Goal: Communication & Community: Answer question/provide support

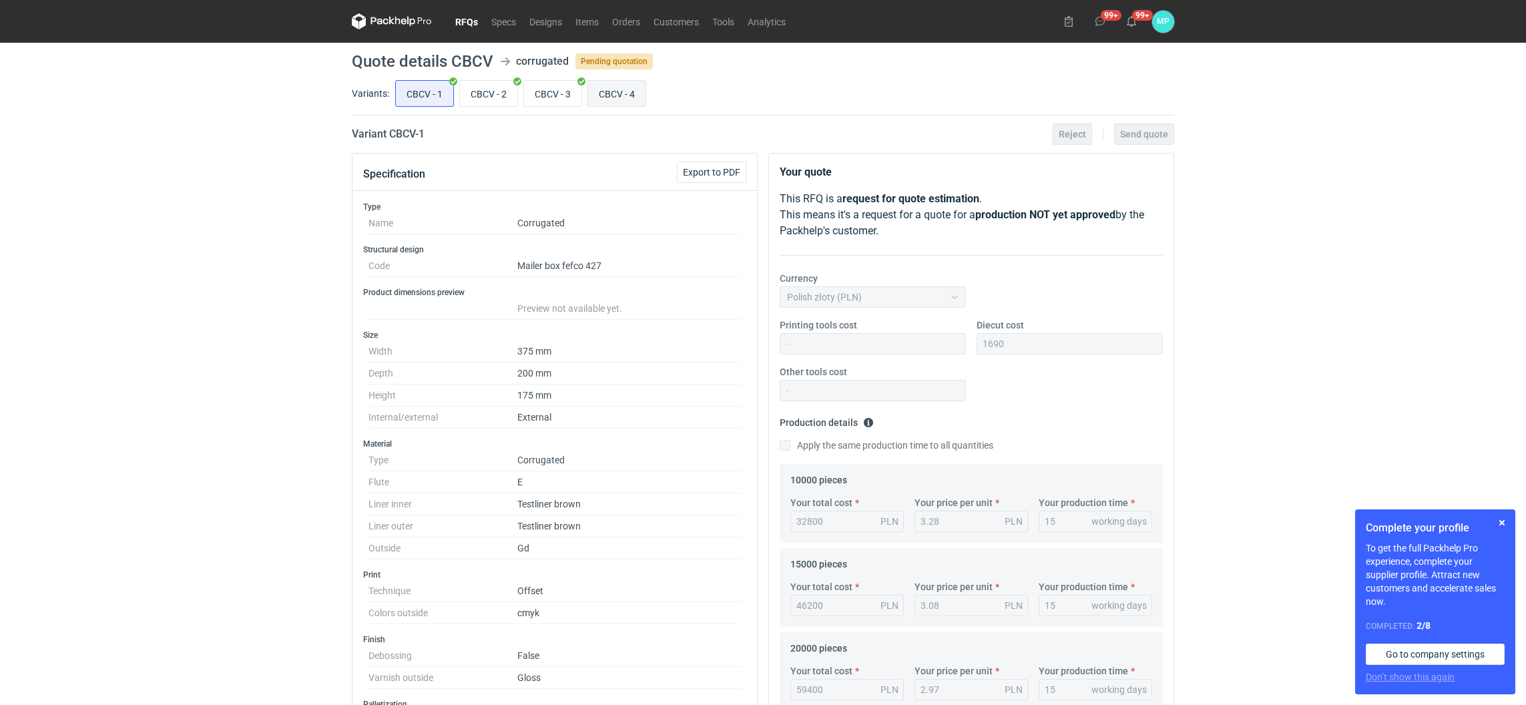
click at [634, 97] on input "CBCV - 4" at bounding box center [616, 93] width 57 height 25
radio input "true"
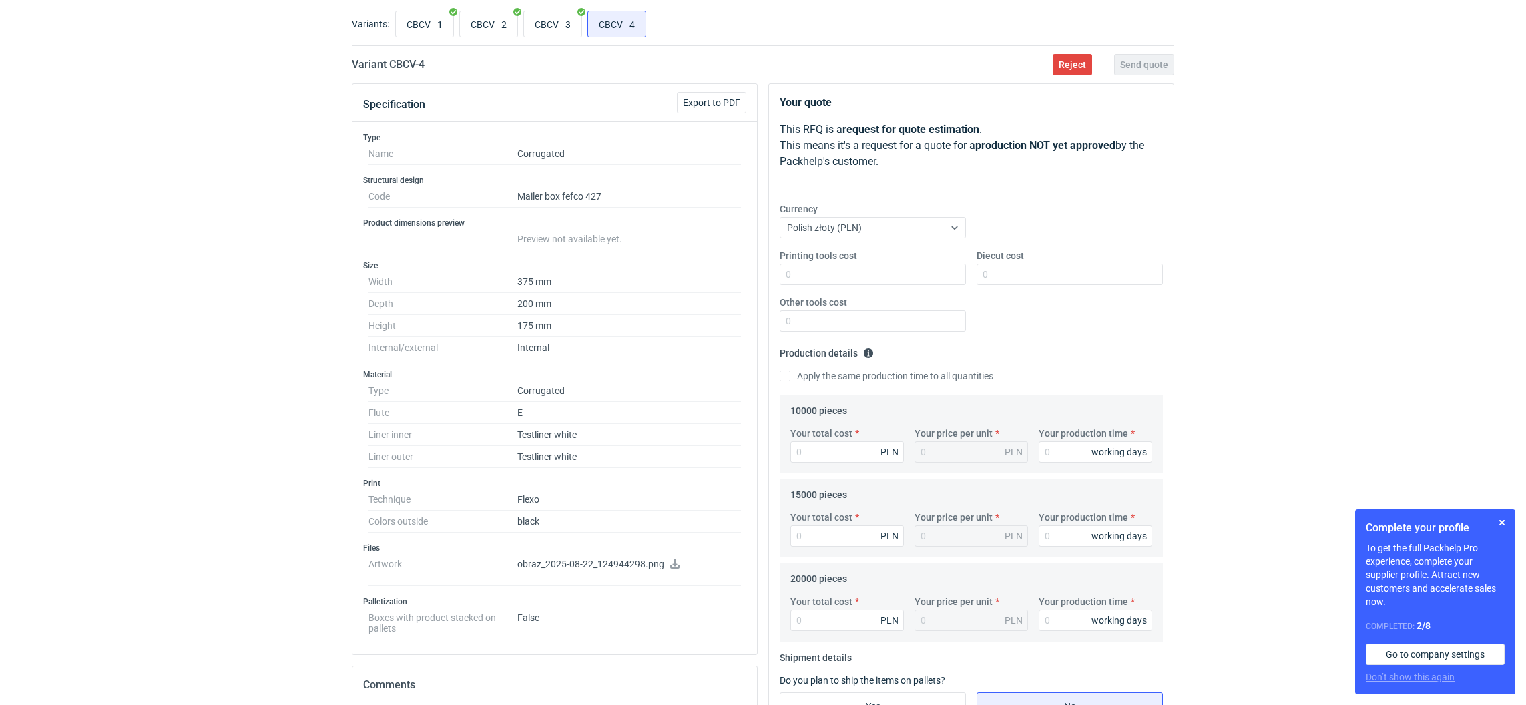
scroll to position [100, 0]
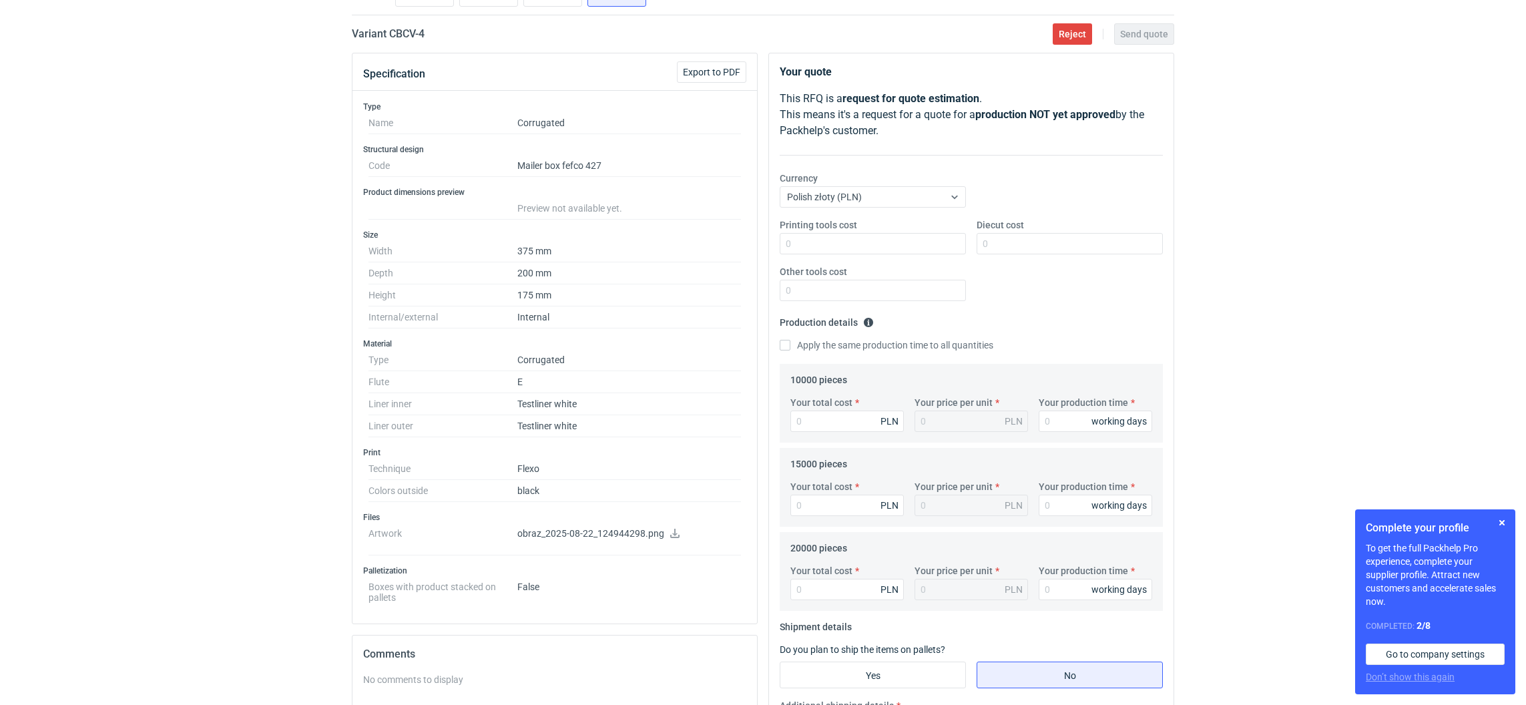
click at [674, 534] on icon at bounding box center [674, 533] width 9 height 9
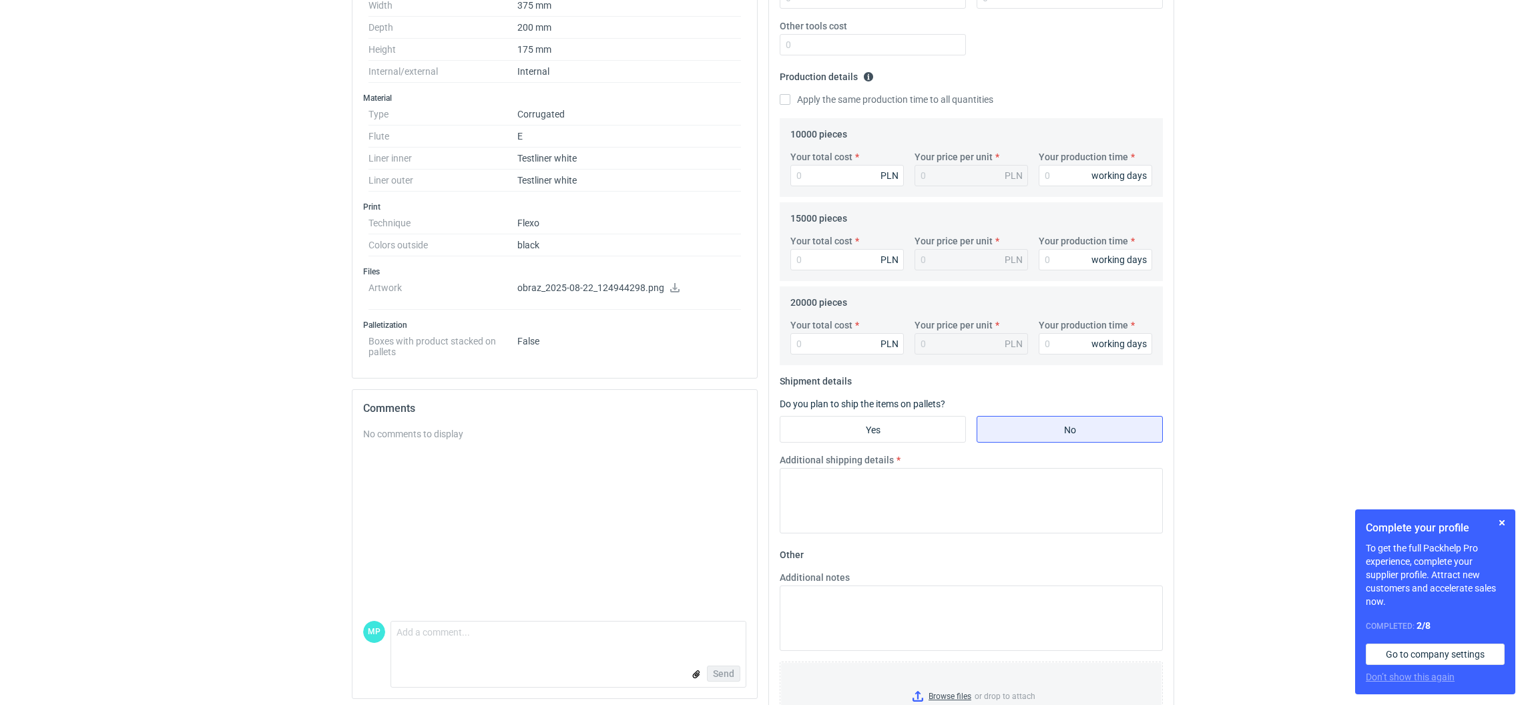
scroll to position [406, 0]
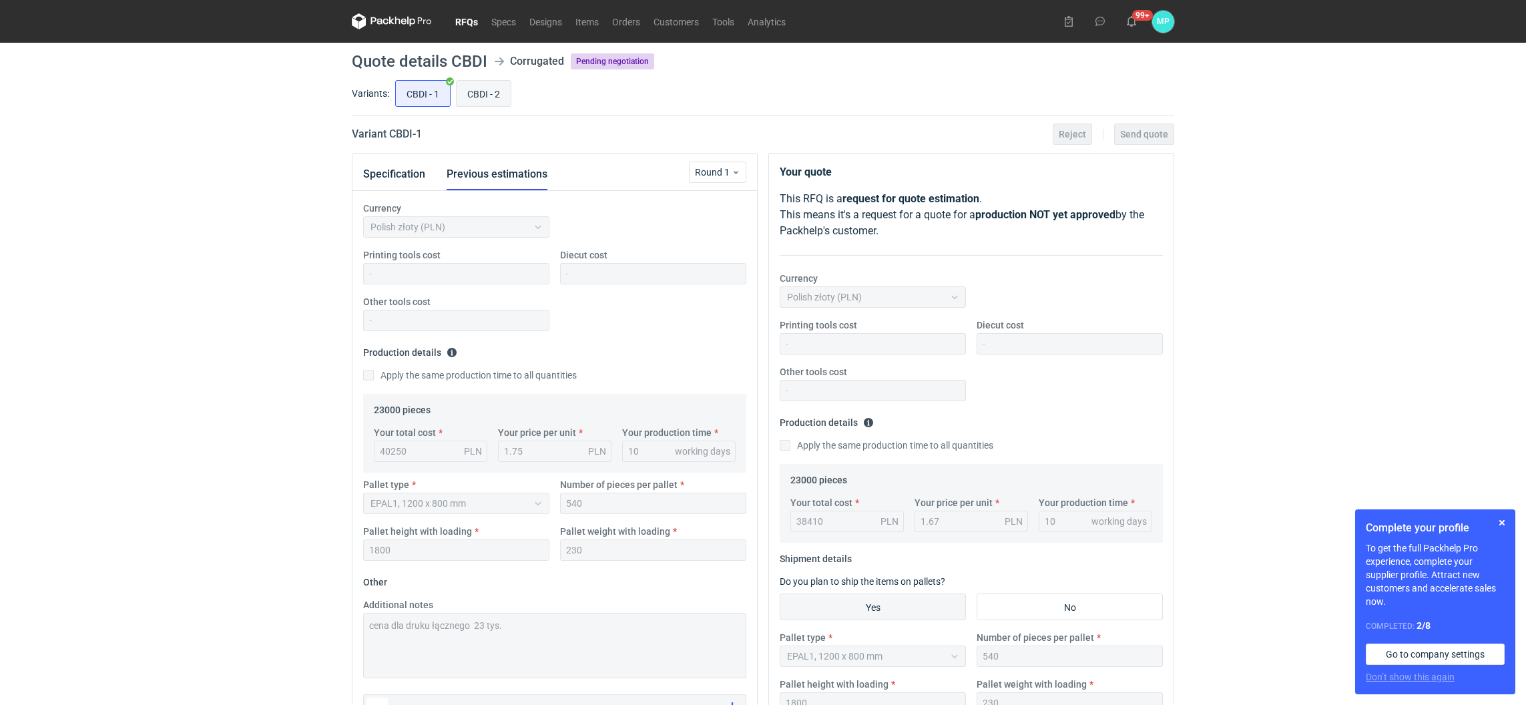
click at [475, 101] on input "CBDI - 2" at bounding box center [484, 93] width 54 height 25
radio input "true"
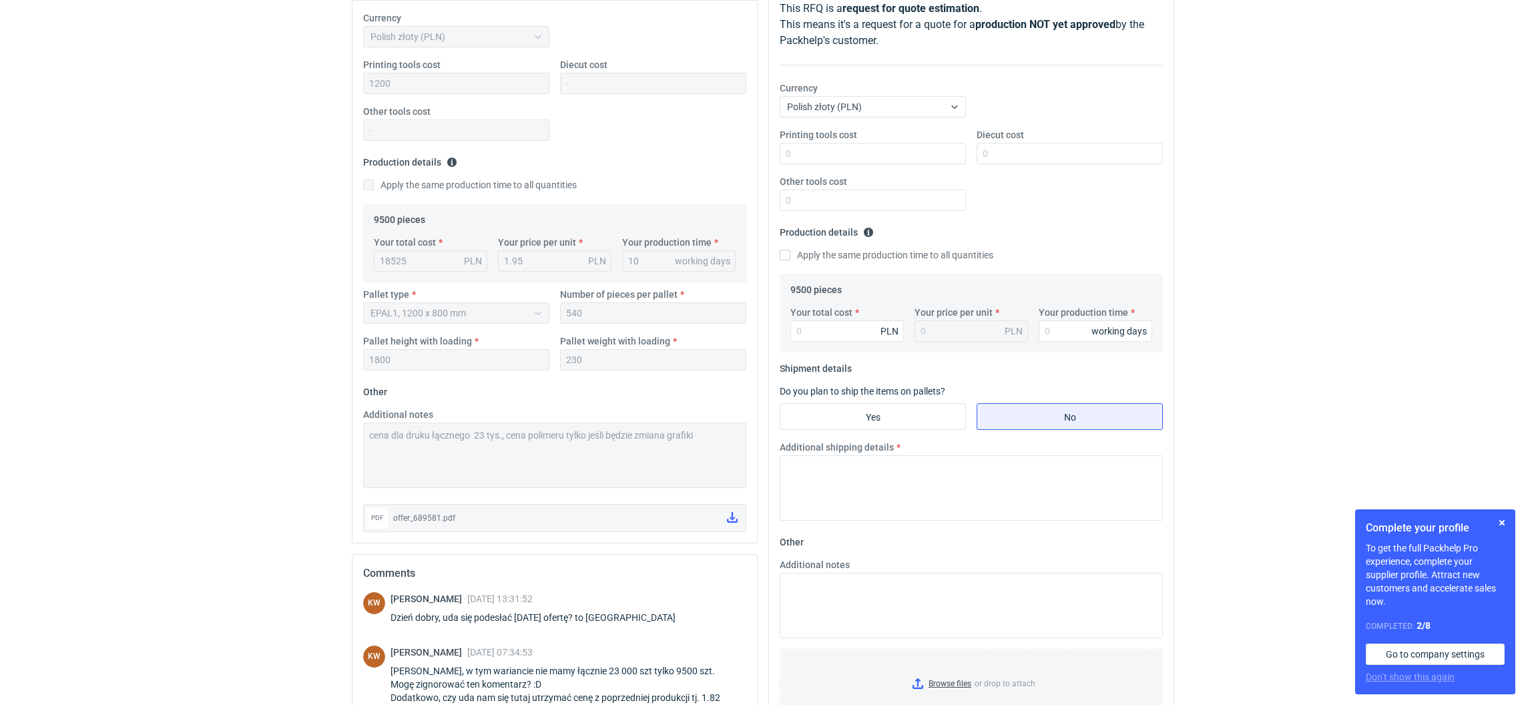
scroll to position [361, 0]
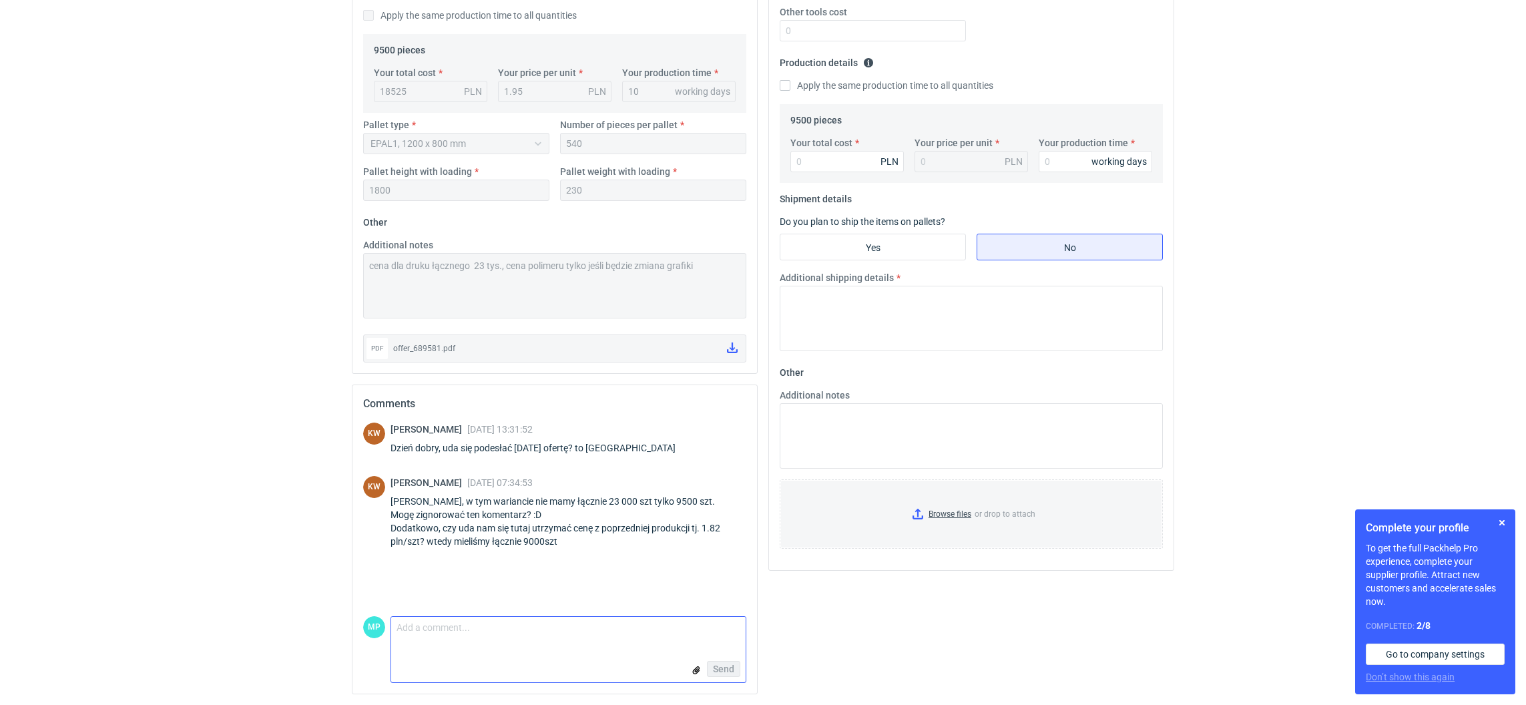
click at [500, 632] on textarea "Comment message" at bounding box center [568, 631] width 355 height 28
type textarea "K"
type textarea "Klaudia oczywiście miało być druk łączny 9500 szt."
click at [727, 671] on span "Send" at bounding box center [723, 668] width 21 height 9
click at [552, 644] on textarea "Comment message" at bounding box center [568, 637] width 355 height 28
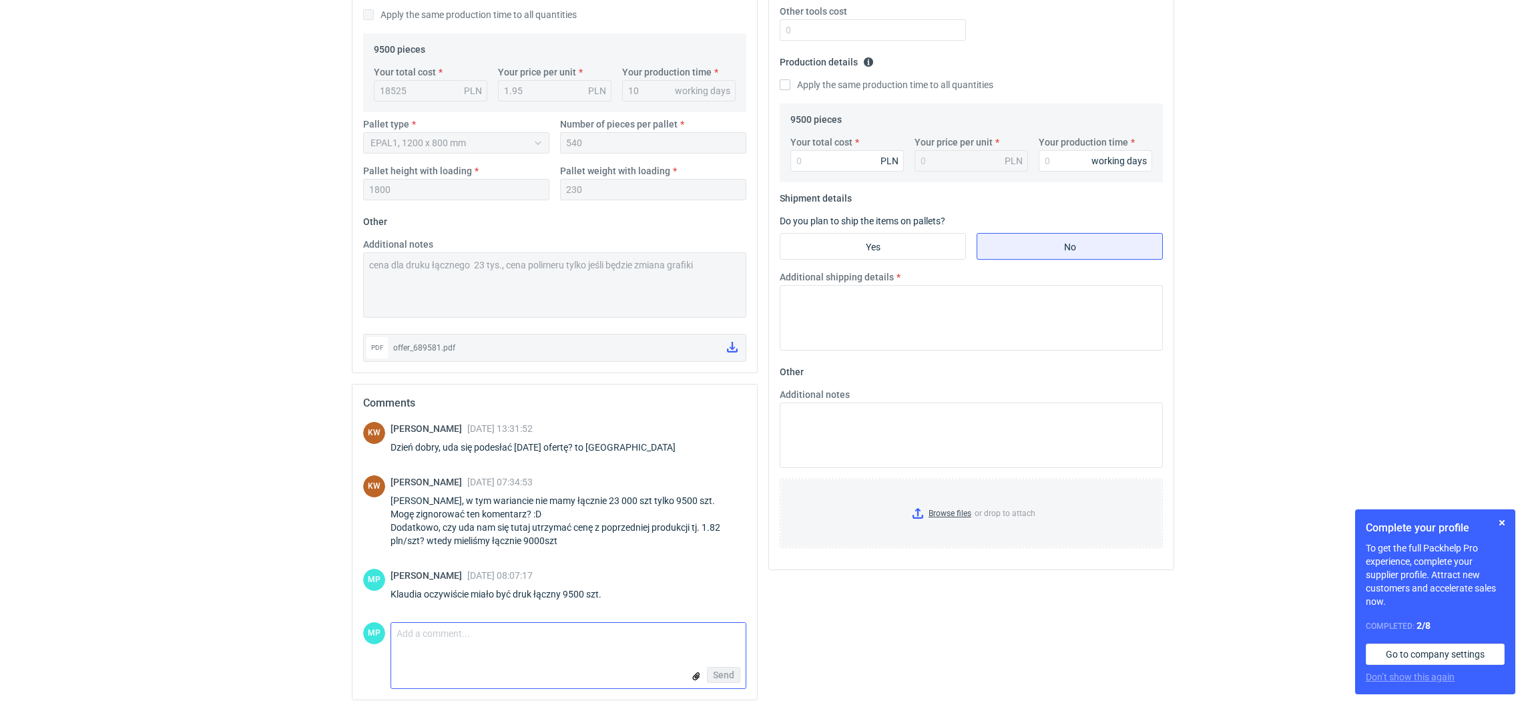
click at [462, 642] on textarea "Comment message" at bounding box center [568, 637] width 355 height 28
paste textarea ", 2 miejsca dostawy, upust liczony łącznie z zamówieniem"
click at [476, 635] on textarea ", 2 miejsca dostawy, upust liczony łącznie z zamówieniem" at bounding box center [568, 637] width 355 height 28
drag, startPoint x: 483, startPoint y: 642, endPoint x: 339, endPoint y: 624, distance: 144.6
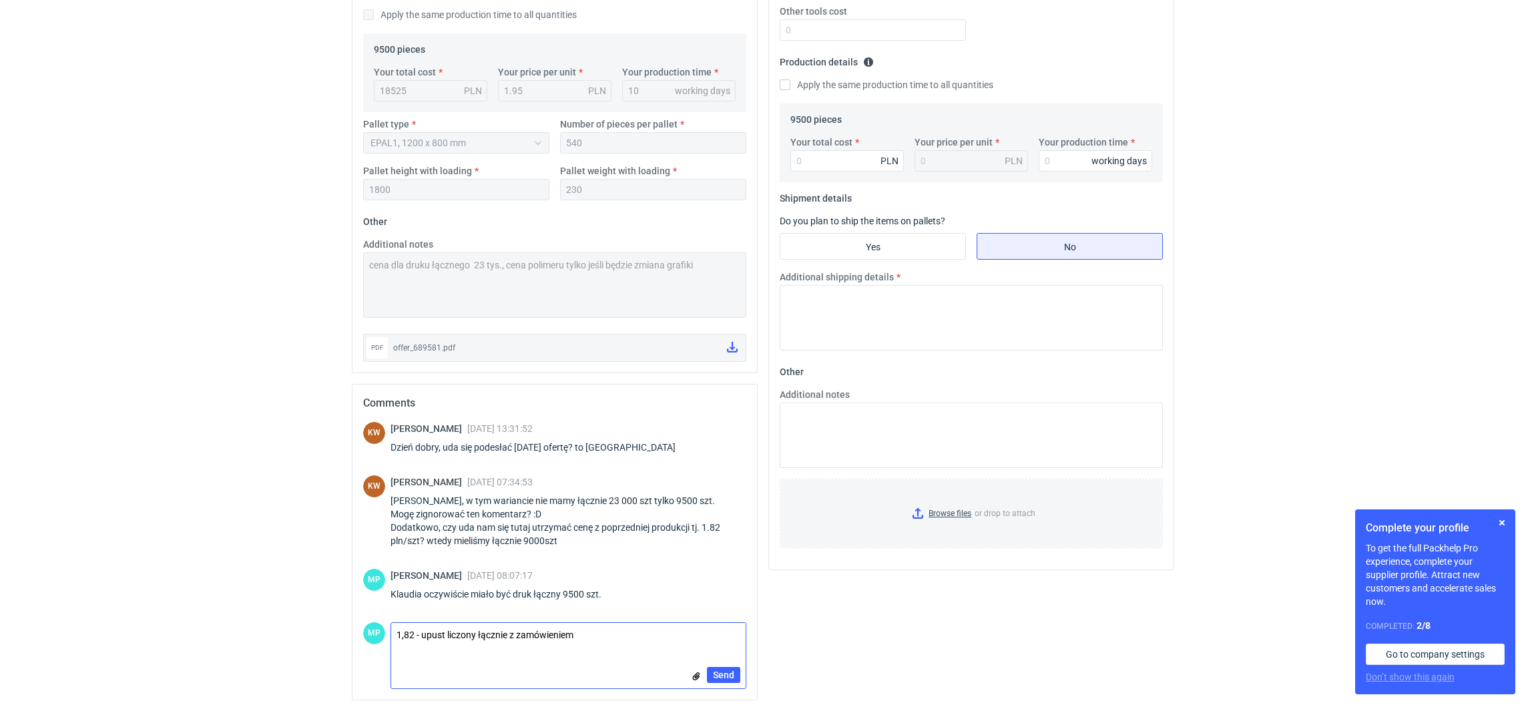
click at [590, 636] on textarea "1,82 - upust liczony łącznie z zamówieniem" at bounding box center [568, 637] width 355 height 28
drag, startPoint x: 579, startPoint y: 636, endPoint x: 507, endPoint y: 632, distance: 71.5
click at [507, 632] on textarea "1,82 - upust liczony łącznie z zamówieniem" at bounding box center [568, 637] width 355 height 28
click at [420, 636] on textarea "1,82 - upust liczony łącznie" at bounding box center [568, 637] width 355 height 28
click at [419, 636] on textarea "1,82 - upust liczony łącznie" at bounding box center [568, 637] width 355 height 28
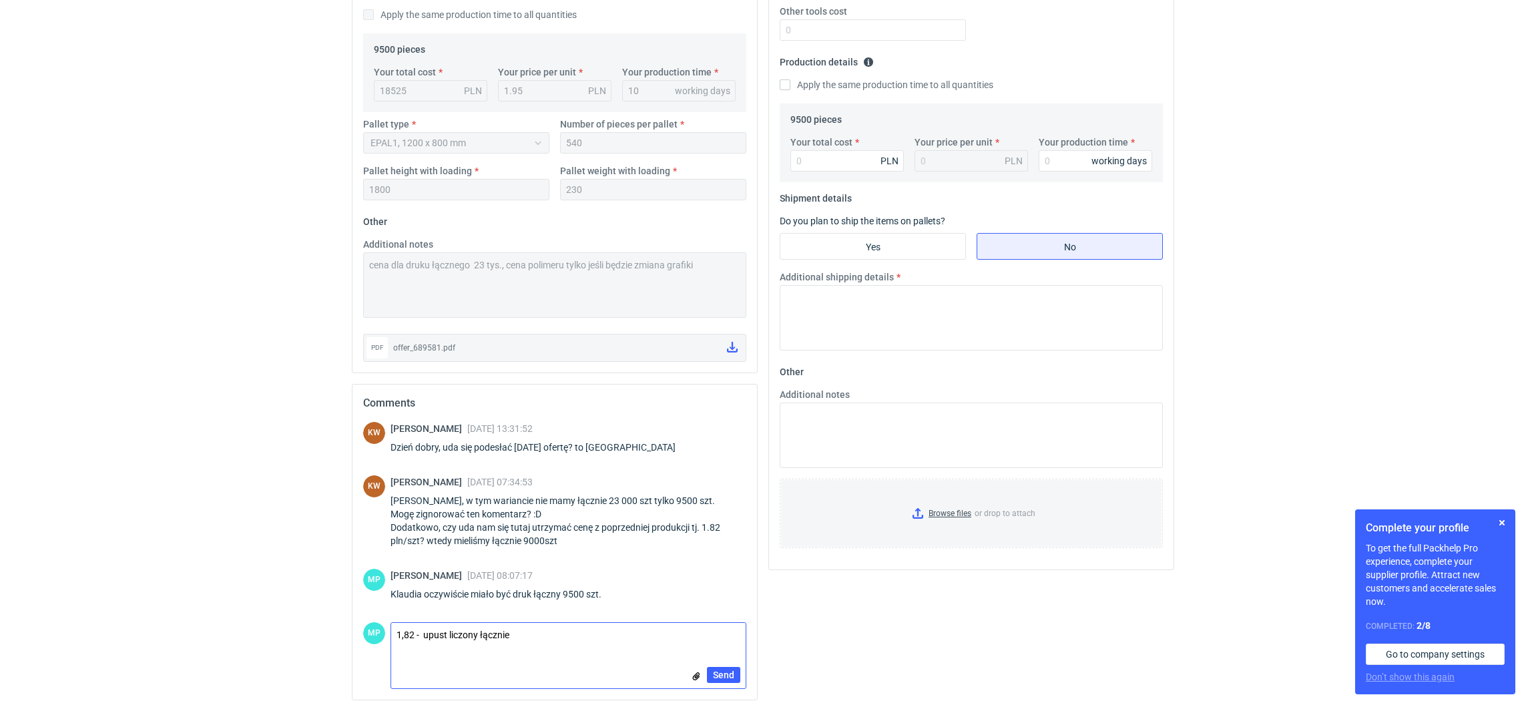
click at [420, 636] on textarea "1,82 - upust liczony łącznie" at bounding box center [568, 637] width 355 height 28
drag, startPoint x: 403, startPoint y: 632, endPoint x: 526, endPoint y: 656, distance: 125.2
click at [526, 656] on form "Comment message 1,82 upust liczony łącznie Send" at bounding box center [569, 655] width 356 height 67
drag, startPoint x: 451, startPoint y: 636, endPoint x: 451, endPoint y: 651, distance: 14.7
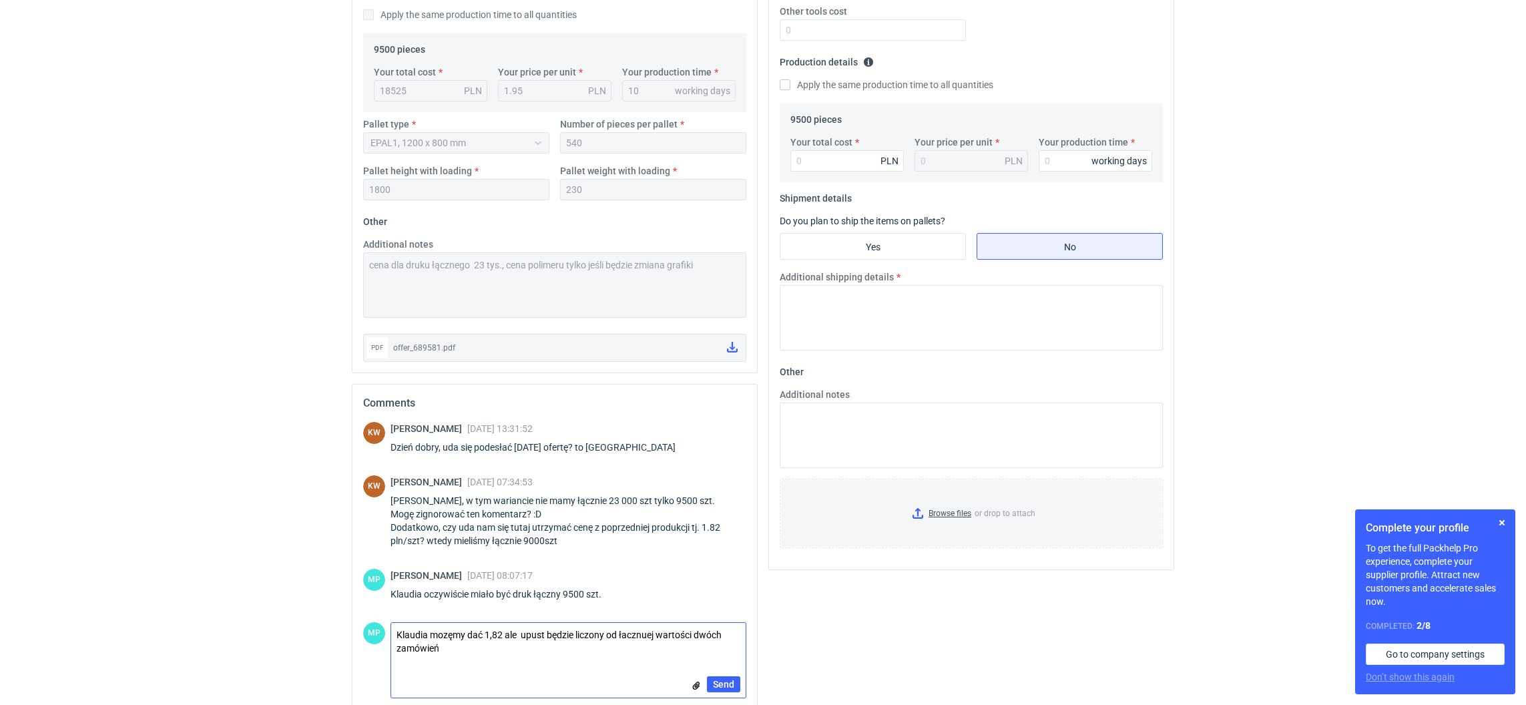
click at [451, 638] on textarea "Klaudia mozęmy dać 1,82 ale upust będzie liczony od łacznuej wartości dwóch zam…" at bounding box center [568, 641] width 355 height 37
click at [505, 659] on textarea "Klaudia możemy dać 1,82 ale upust będzie liczony od łacznuej wartości dwóch zam…" at bounding box center [568, 641] width 355 height 37
click at [644, 634] on textarea "Klaudia możemy dać 1,82 ale upust będzie liczony od łacznuej wartości dwóch zam…" at bounding box center [568, 641] width 355 height 37
click at [650, 638] on textarea "Klaudia możemy dać 1,82 ale upust będzie liczony od łacznuej wartości dwóch zam…" at bounding box center [568, 641] width 355 height 37
click at [568, 670] on form "Comment message [PERSON_NAME] możemy dać 1,82 ale upust będzie liczony od łaczn…" at bounding box center [569, 660] width 356 height 76
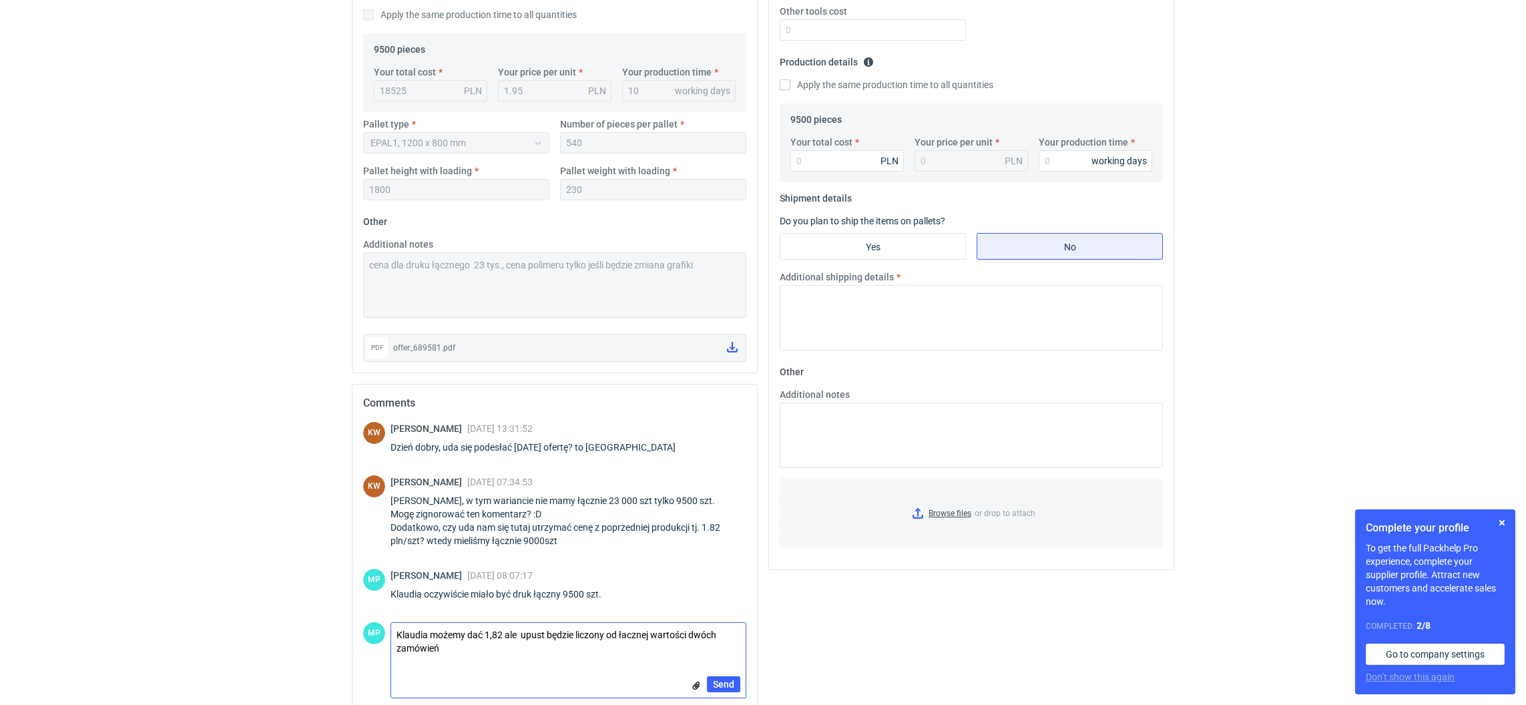
click at [477, 647] on textarea "Klaudia możemy dać 1,82 ale upust będzie liczony od łacznej wartości dwóch zamó…" at bounding box center [568, 641] width 355 height 37
click at [630, 634] on textarea "Klaudia możemy dać 1,82 ale upust będzie liczony od łacznej wartości dwóch zamó…" at bounding box center [568, 641] width 355 height 37
drag, startPoint x: 453, startPoint y: 654, endPoint x: 460, endPoint y: 651, distance: 7.2
click at [453, 654] on textarea "Klaudia możemy dać 1,82 ale upust będzie liczony od łącznej wartości dwóch zamó…" at bounding box center [568, 641] width 355 height 37
type textarea "Klaudia możemy dać 1,82 ale upust będzie liczony od łącznej wartości dwóch zamó…"
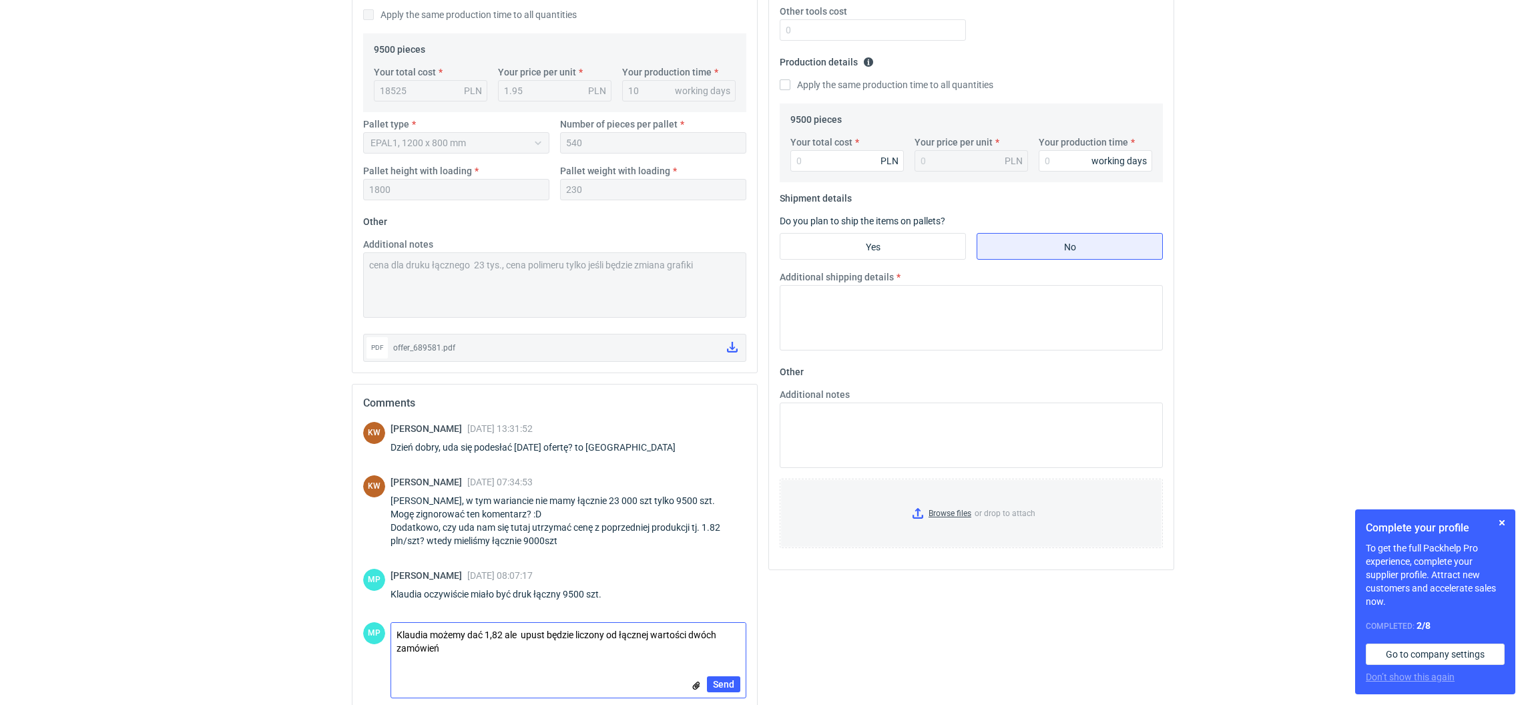
click at [696, 686] on input "file" at bounding box center [696, 685] width 11 height 14
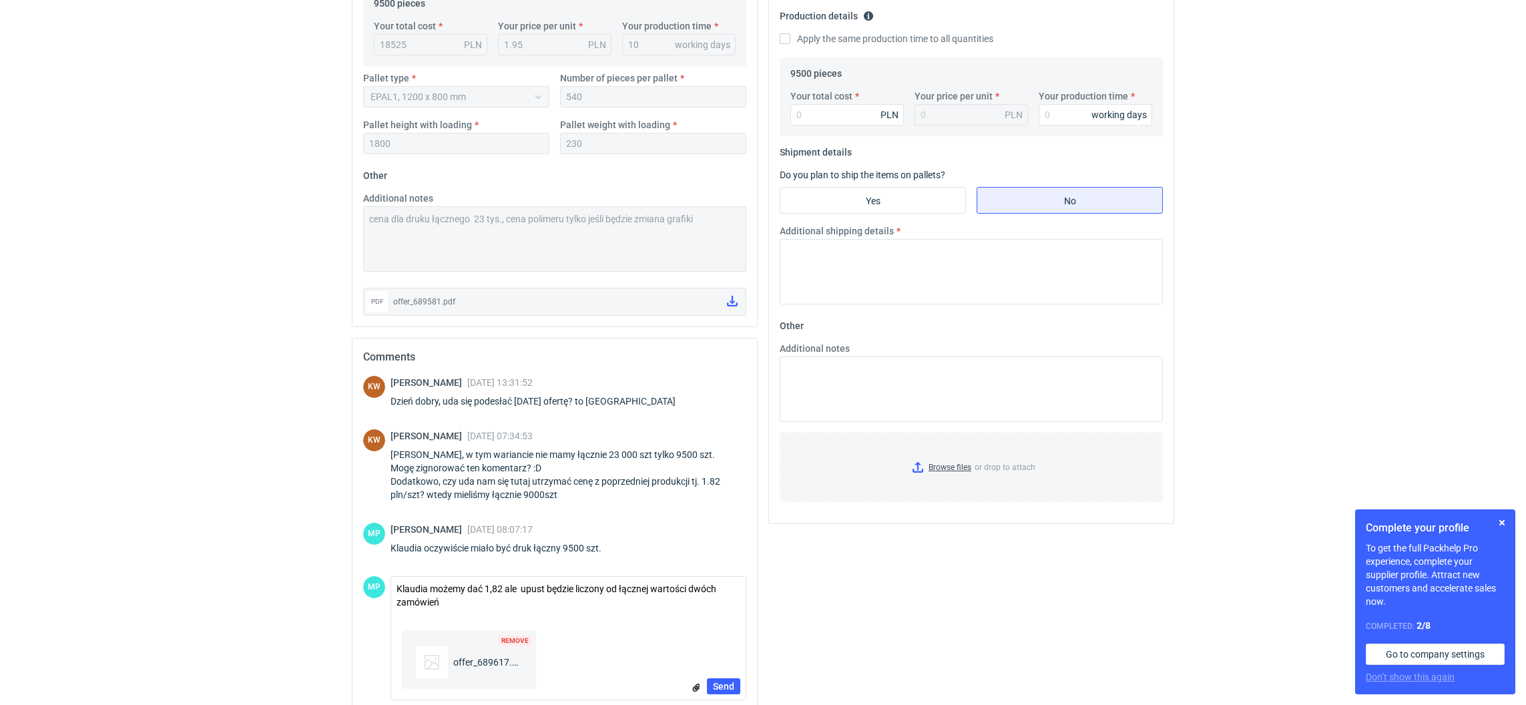
scroll to position [425, 0]
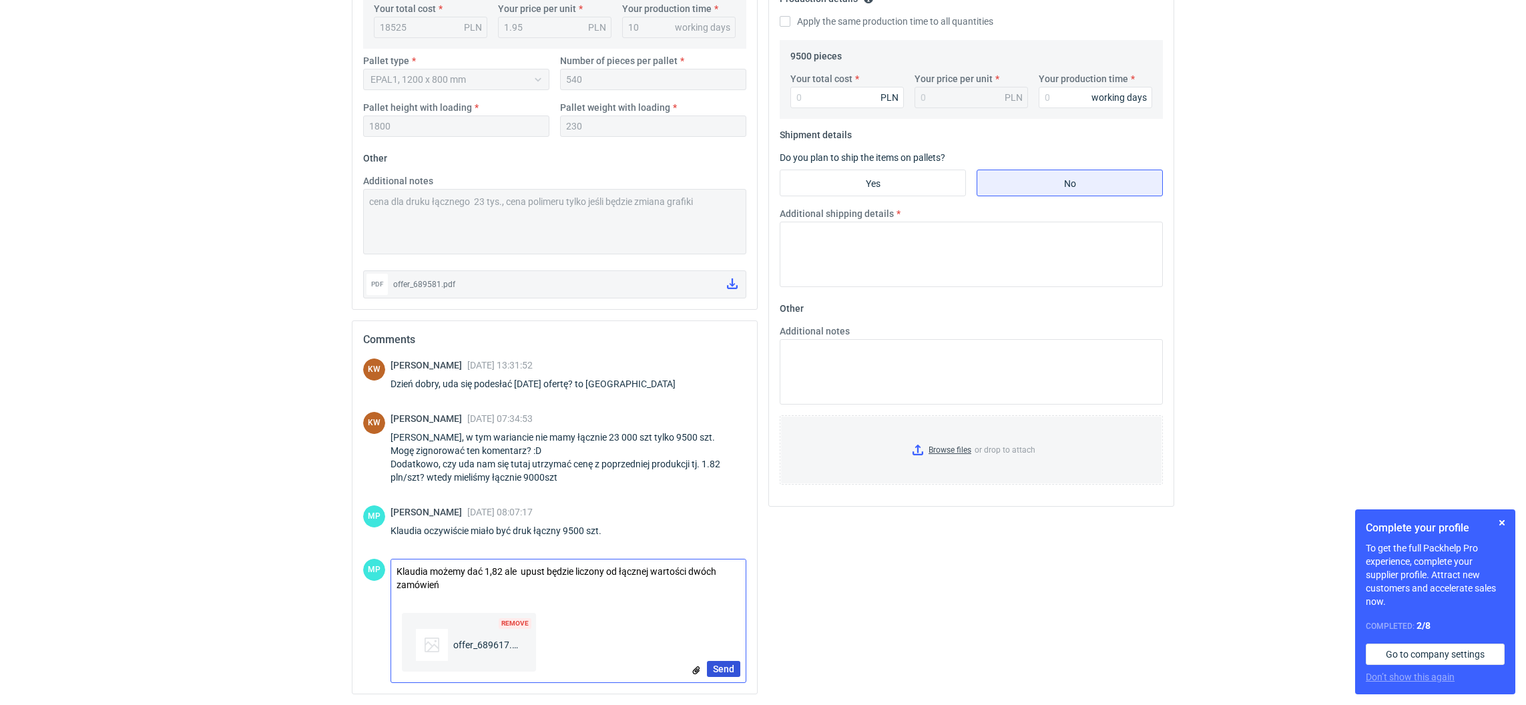
click at [727, 674] on button "Send" at bounding box center [723, 669] width 33 height 16
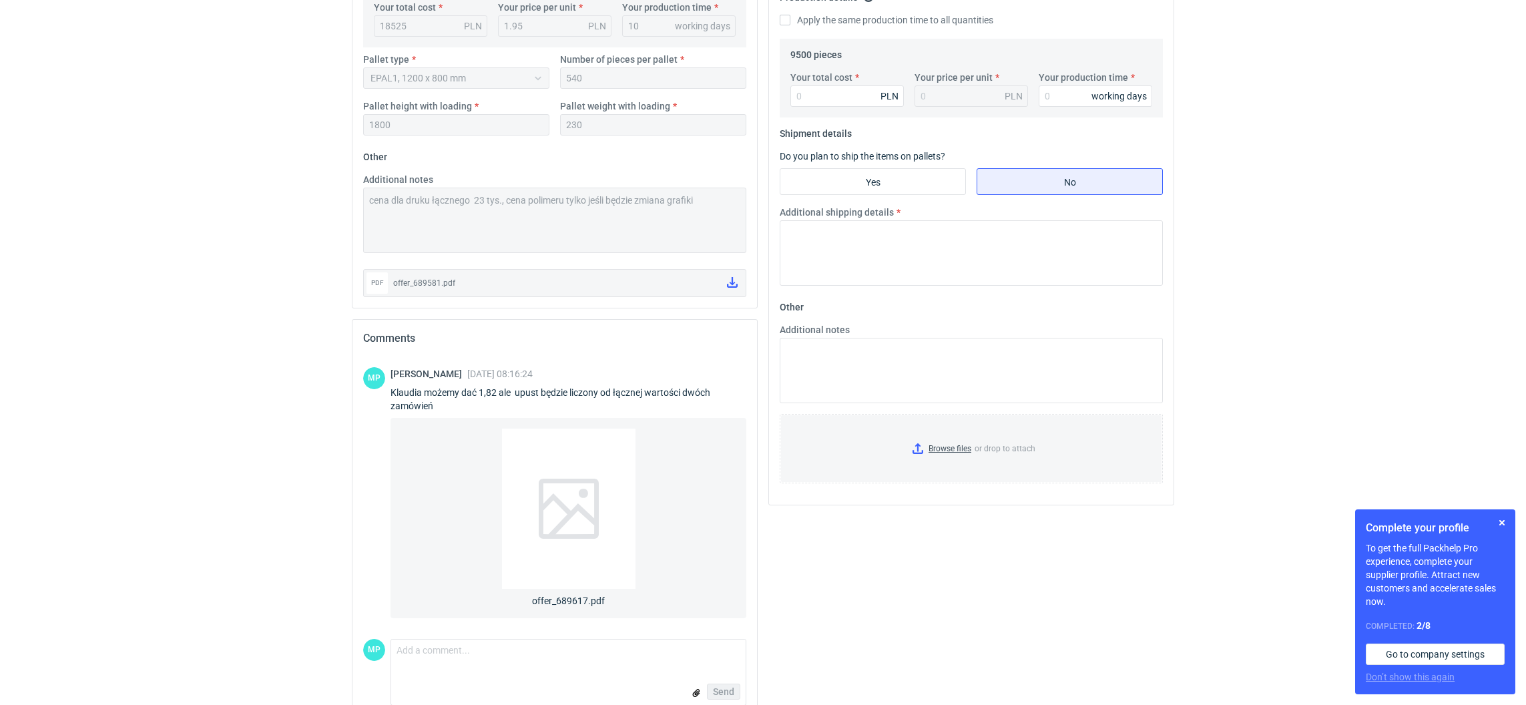
scroll to position [244, 0]
